Goal: Information Seeking & Learning: Learn about a topic

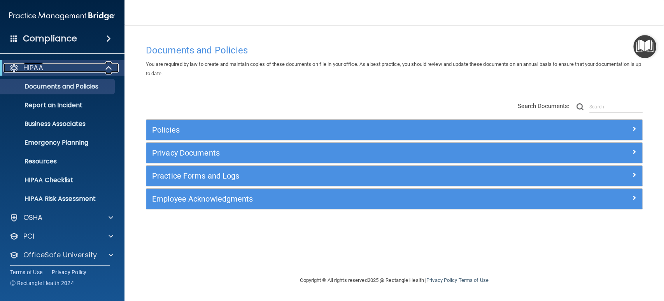
click at [109, 67] on span at bounding box center [109, 67] width 7 height 9
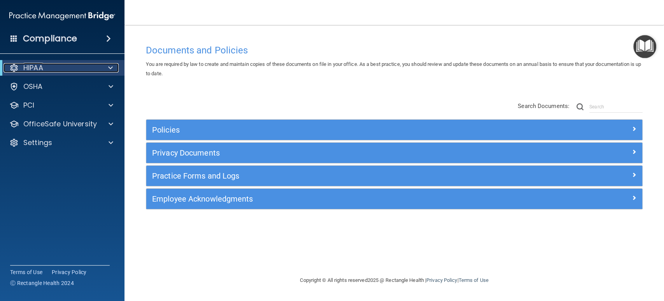
click at [103, 67] on div at bounding box center [109, 67] width 19 height 9
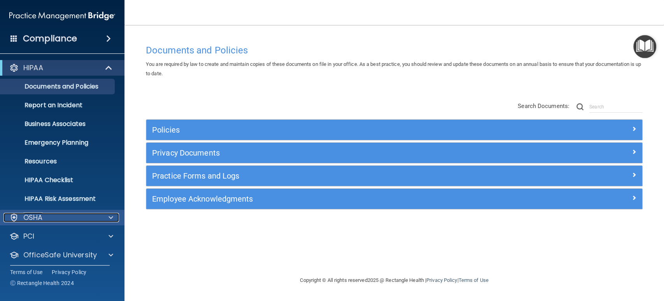
click at [108, 217] on div at bounding box center [109, 217] width 19 height 9
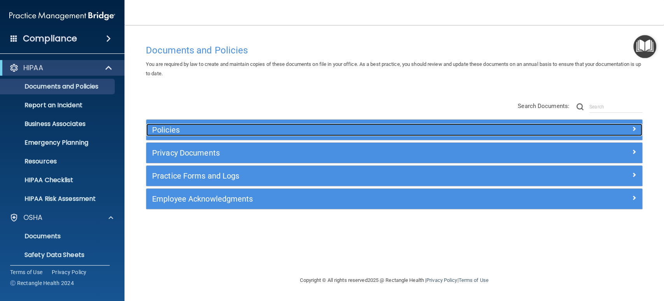
click at [160, 126] on h5 "Policies" at bounding box center [332, 129] width 360 height 9
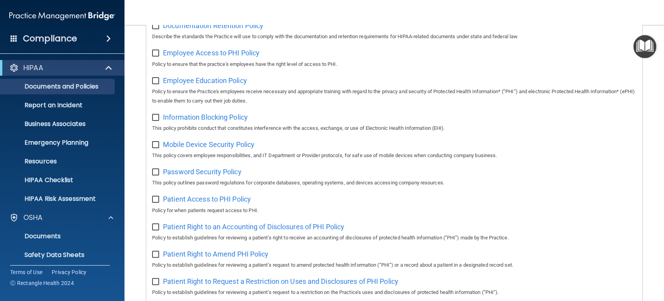
scroll to position [259, 0]
click at [67, 123] on p "Business Associates" at bounding box center [58, 124] width 106 height 8
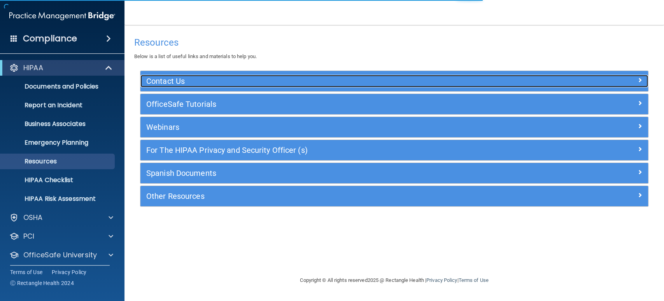
click at [204, 84] on h5 "Contact Us" at bounding box center [330, 81] width 369 height 9
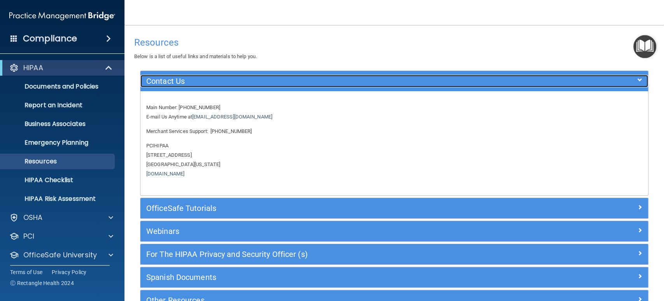
click at [193, 79] on h5 "Contact Us" at bounding box center [330, 81] width 369 height 9
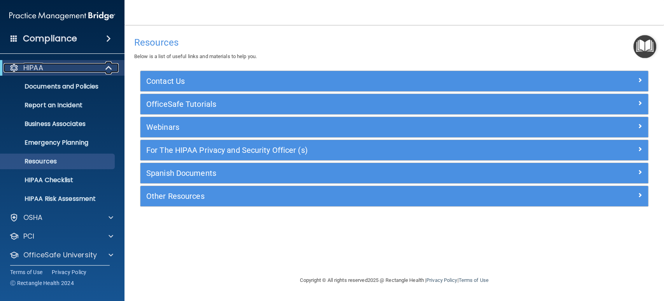
click at [112, 67] on span at bounding box center [109, 67] width 7 height 9
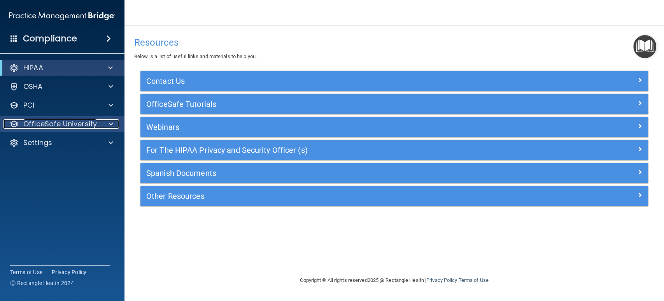
click at [112, 122] on span at bounding box center [111, 123] width 5 height 9
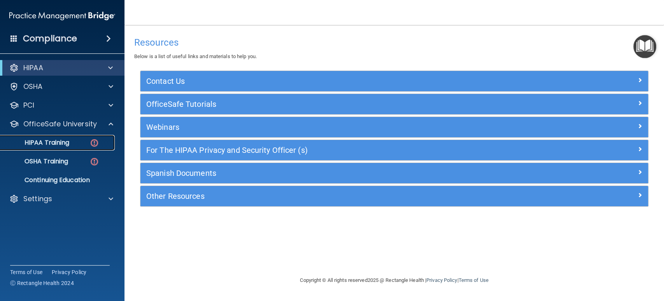
click at [60, 141] on p "HIPAA Training" at bounding box center [37, 143] width 64 height 8
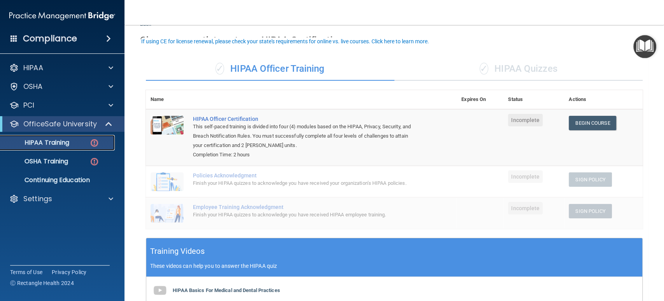
scroll to position [43, 0]
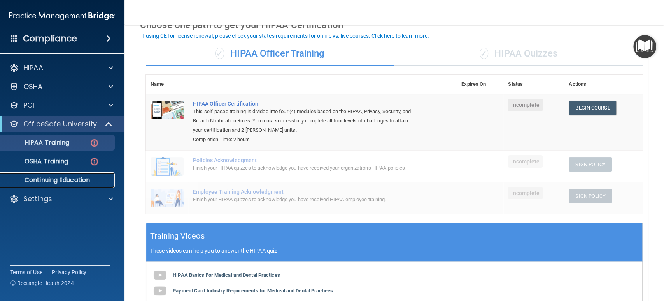
click at [98, 174] on link "Continuing Education" at bounding box center [53, 180] width 123 height 16
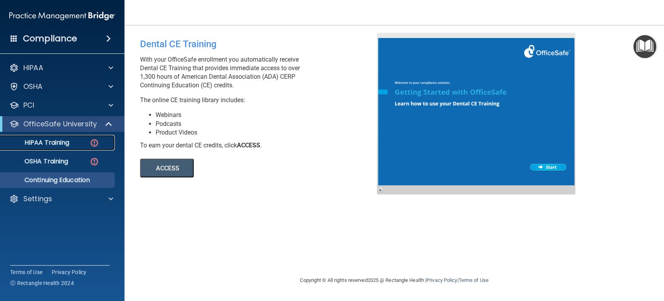
click at [61, 139] on p "HIPAA Training" at bounding box center [37, 143] width 64 height 8
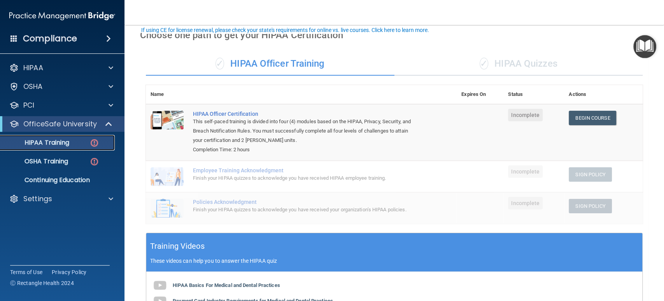
scroll to position [76, 0]
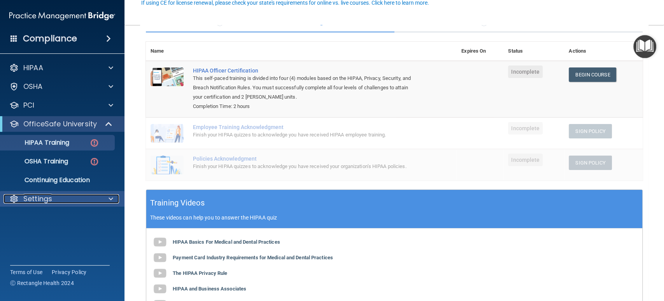
click at [111, 199] on span at bounding box center [111, 198] width 5 height 9
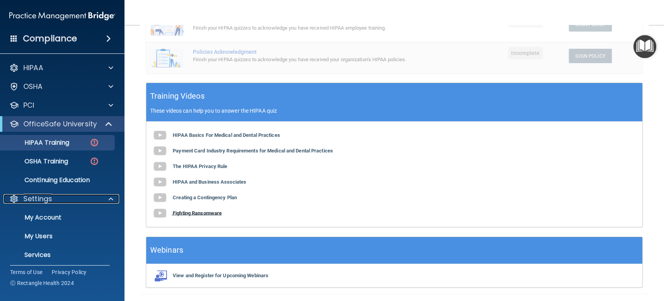
scroll to position [206, 0]
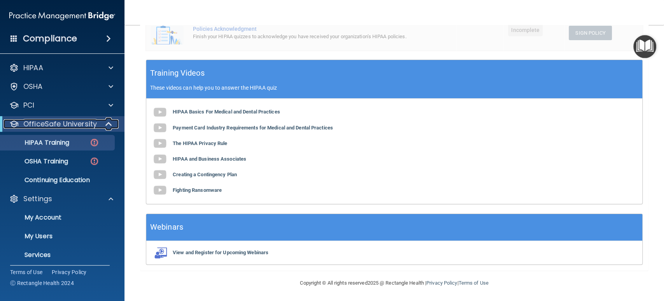
click at [111, 121] on span at bounding box center [109, 123] width 7 height 9
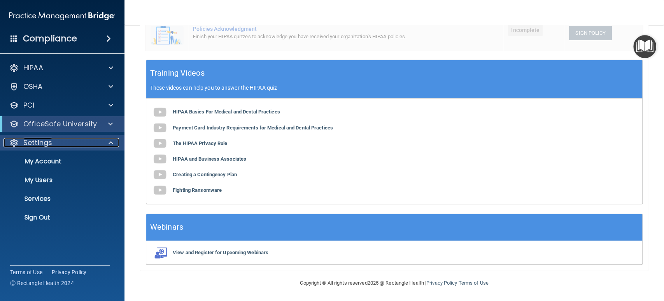
click at [113, 142] on div at bounding box center [109, 142] width 19 height 9
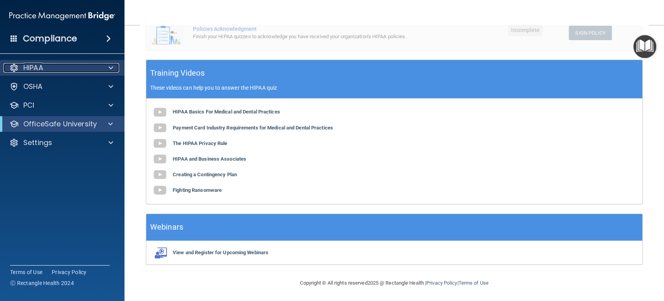
click at [112, 70] on span at bounding box center [111, 67] width 5 height 9
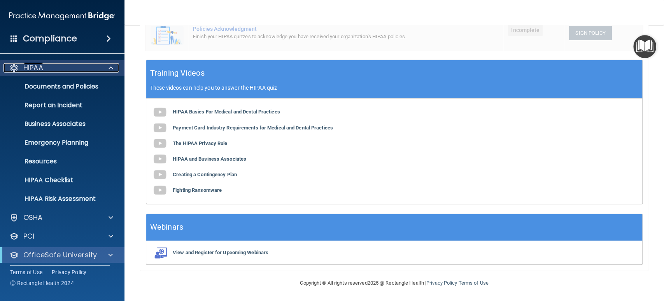
click at [108, 69] on div at bounding box center [109, 67] width 19 height 9
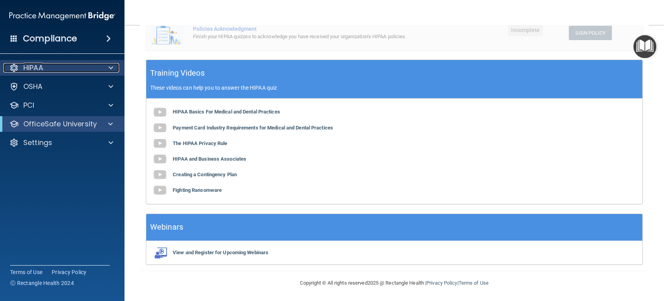
click at [108, 69] on div at bounding box center [109, 67] width 19 height 9
